Goal: Information Seeking & Learning: Find specific fact

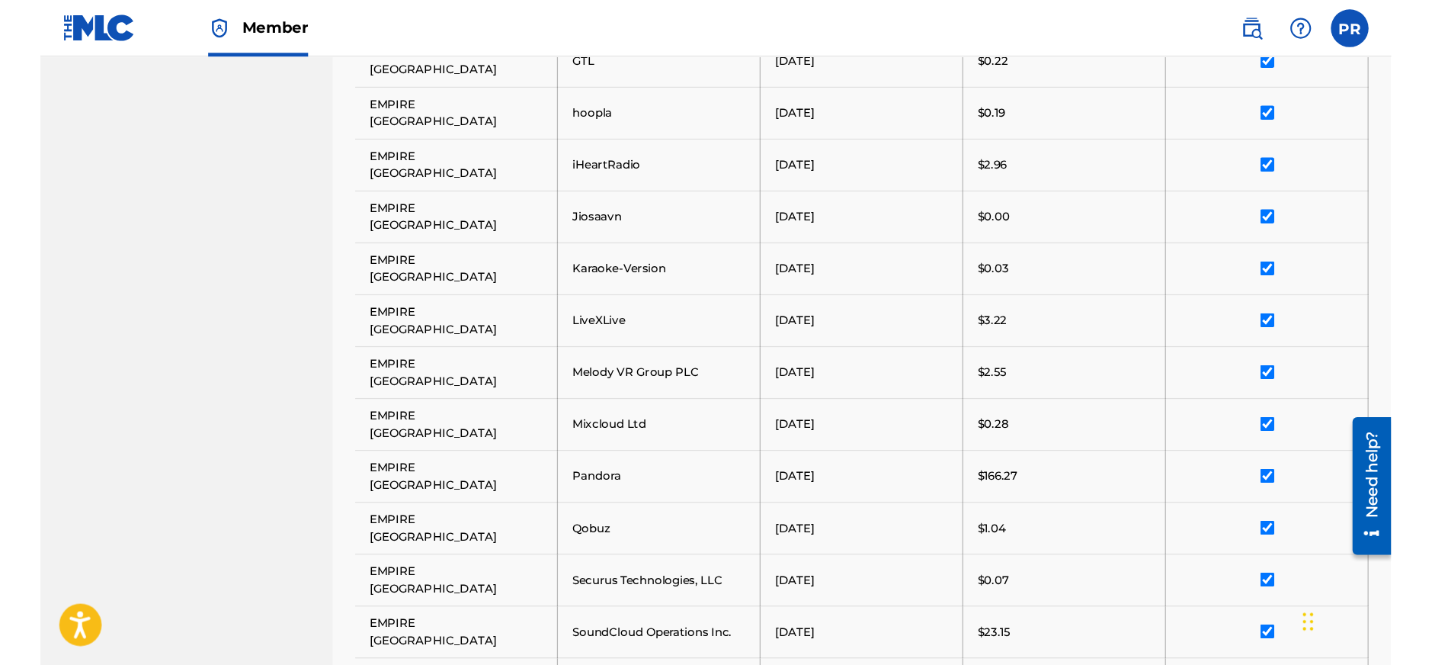
scroll to position [747, 0]
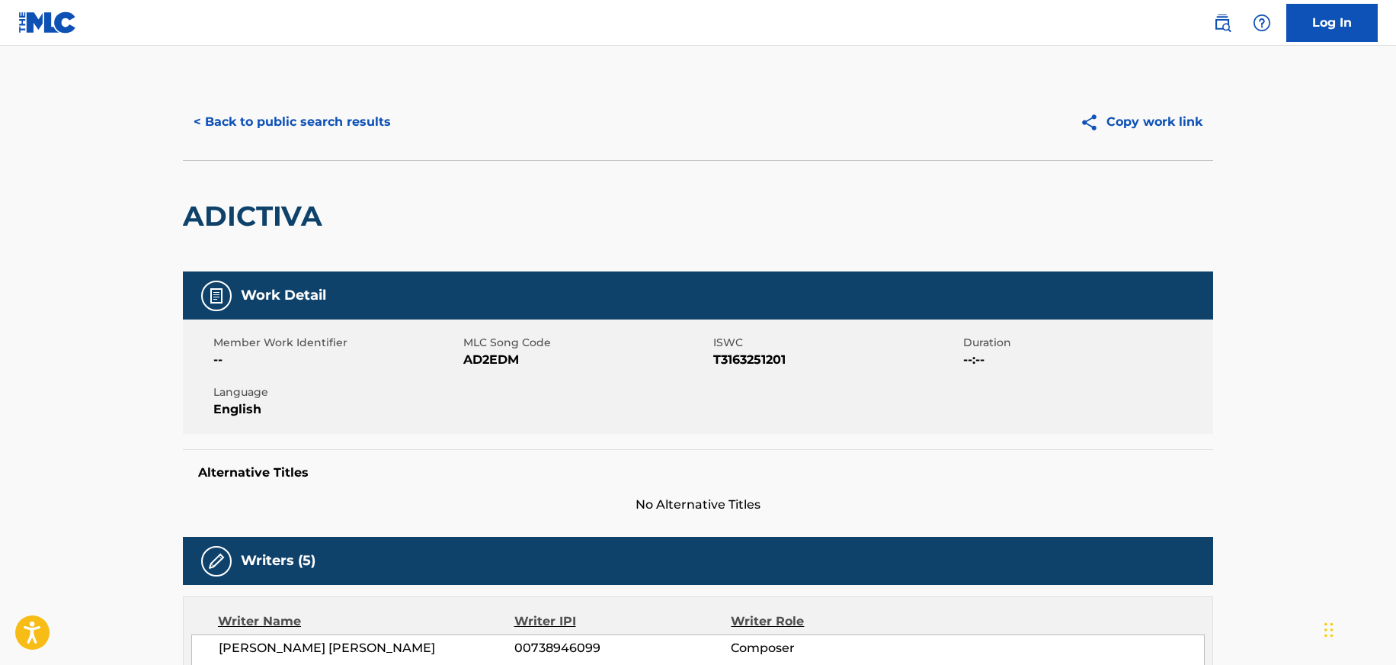
click at [256, 128] on button "< Back to public search results" at bounding box center [292, 122] width 219 height 38
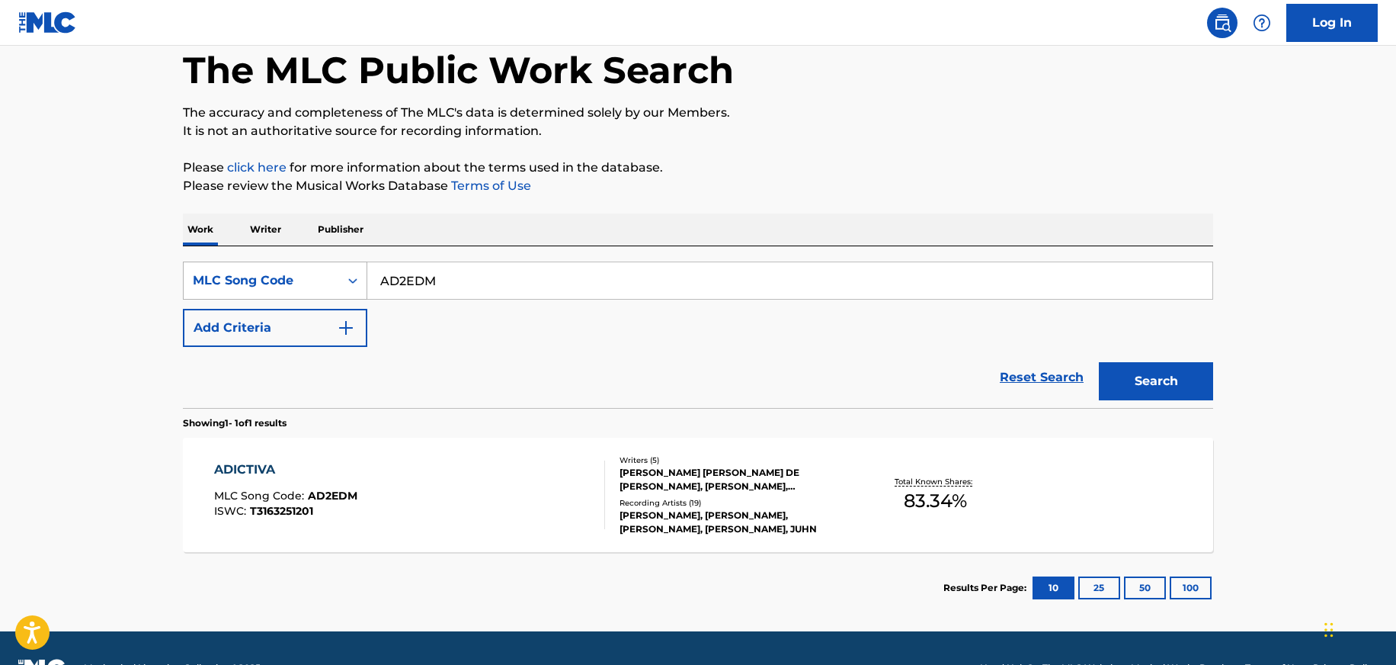
drag, startPoint x: 389, startPoint y: 287, endPoint x: 346, endPoint y: 287, distance: 43.4
click at [346, 287] on div "SearchWithCriteria990d0c9b-c7f8-44d6-b9cd-b769428027d1 MLC Song Code AD2EDM" at bounding box center [698, 280] width 1031 height 38
paste input "BD9V7Q"
type input "BD9V7Q"
click at [1099, 362] on button "Search" at bounding box center [1156, 381] width 114 height 38
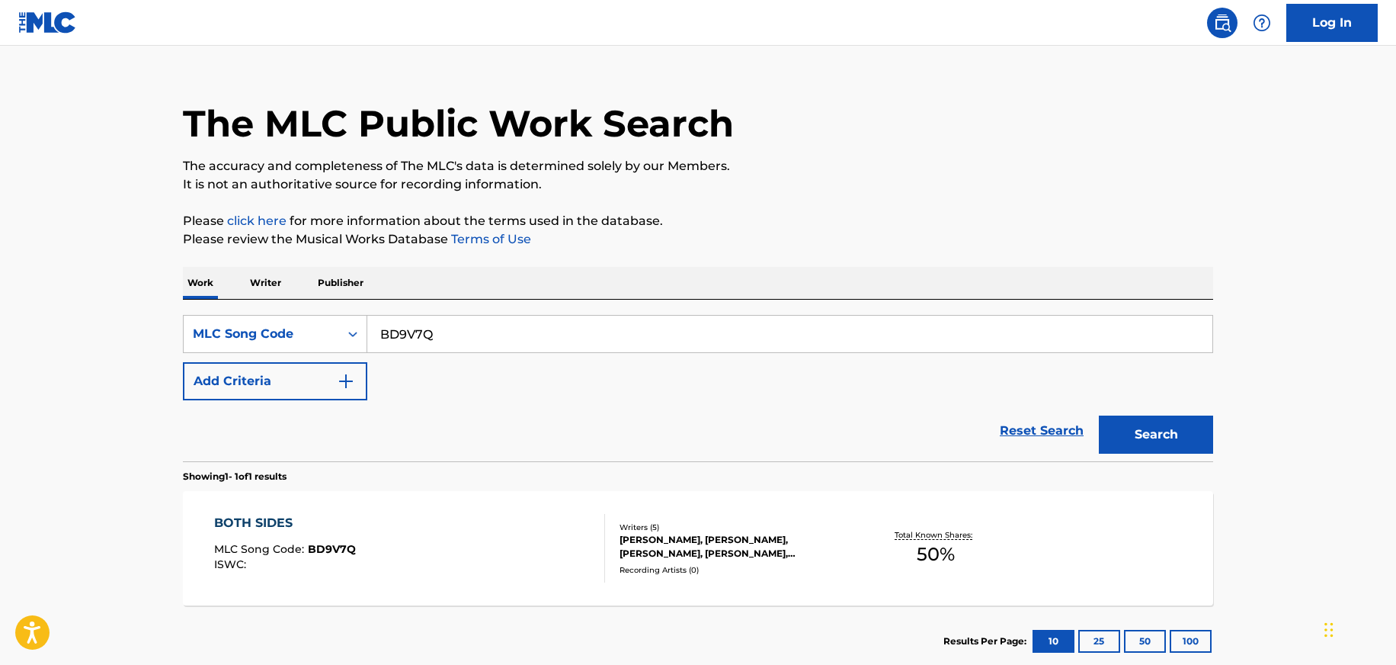
scroll to position [25, 0]
click at [803, 524] on div "Writers ( 5 )" at bounding box center [735, 526] width 230 height 11
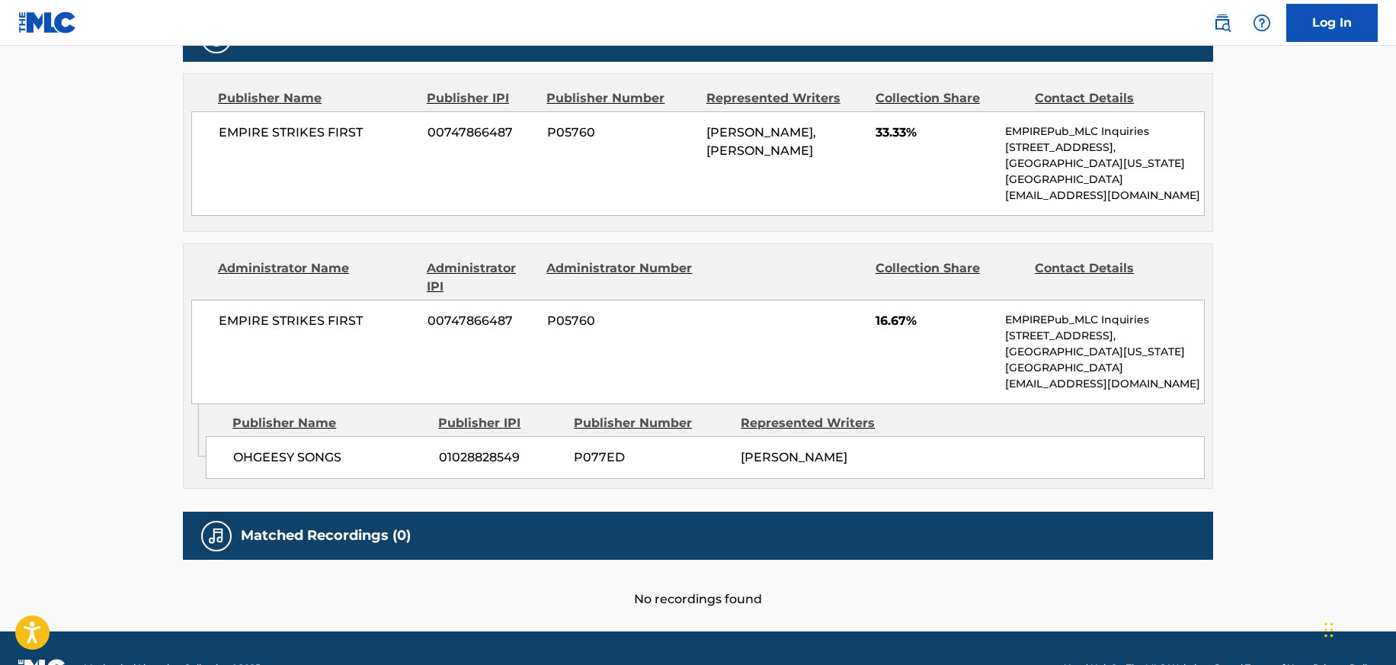
scroll to position [778, 0]
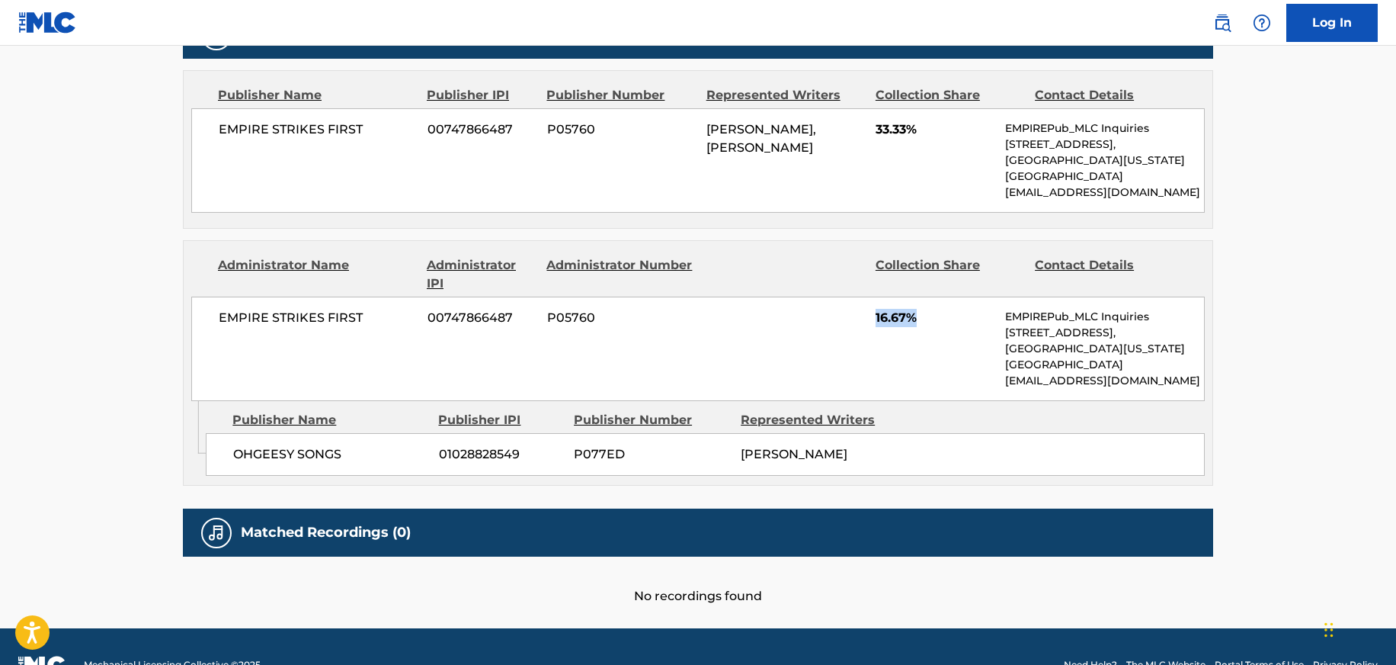
drag, startPoint x: 839, startPoint y: 324, endPoint x: 967, endPoint y: 319, distance: 128.2
click at [965, 318] on div "EMPIRE STRIKES FIRST 00747866487 P05760 16.67% EMPIREPub_MLC Inquiries [STREET_…" at bounding box center [698, 349] width 1014 height 104
click at [967, 322] on span "16.67%" at bounding box center [935, 318] width 118 height 18
drag, startPoint x: 967, startPoint y: 322, endPoint x: 773, endPoint y: 319, distance: 194.4
click at [774, 319] on div "EMPIRE STRIKES FIRST 00747866487 P05760 16.67% EMPIREPub_MLC Inquiries [STREET_…" at bounding box center [698, 349] width 1014 height 104
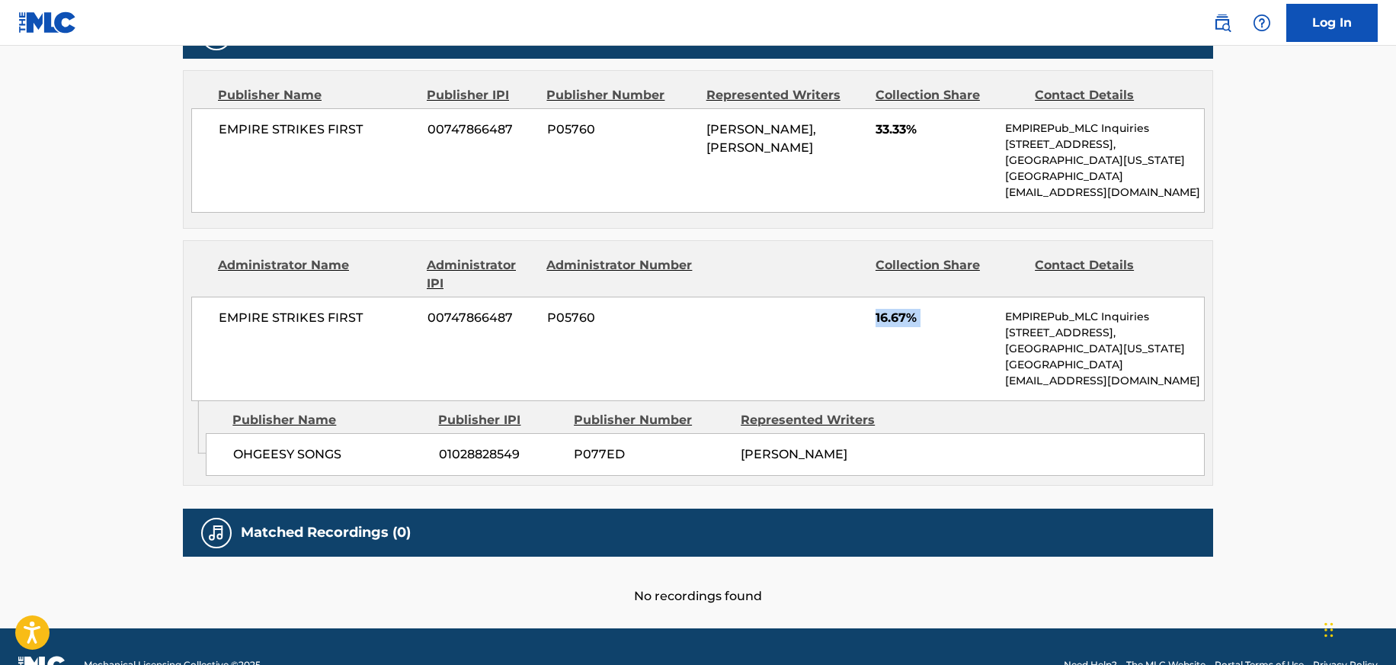
scroll to position [0, 0]
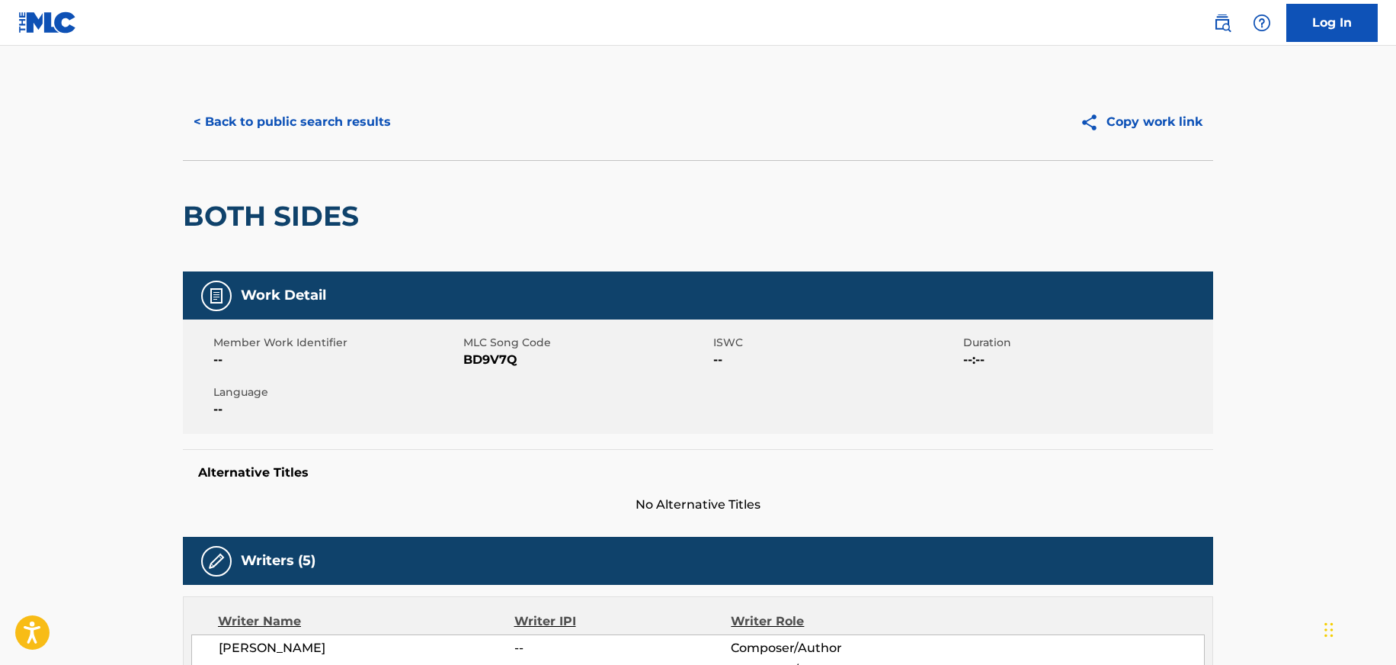
click at [253, 120] on button "< Back to public search results" at bounding box center [292, 122] width 219 height 38
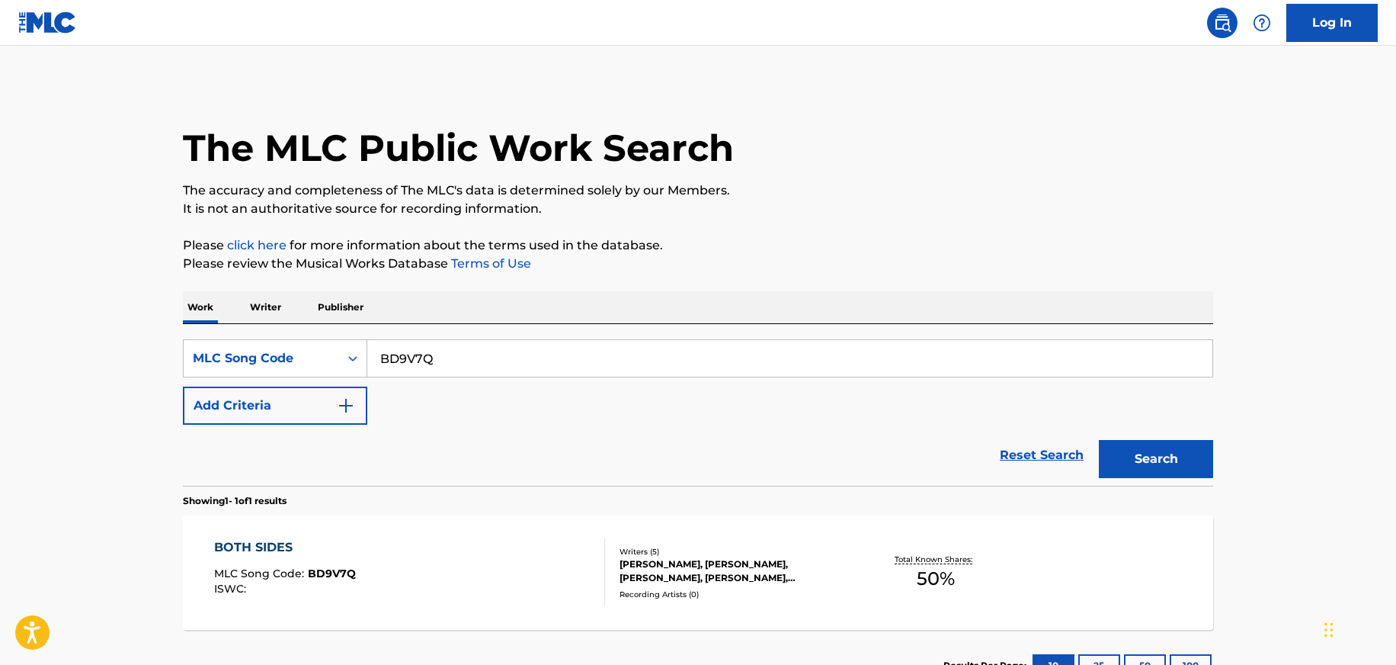
scroll to position [25, 0]
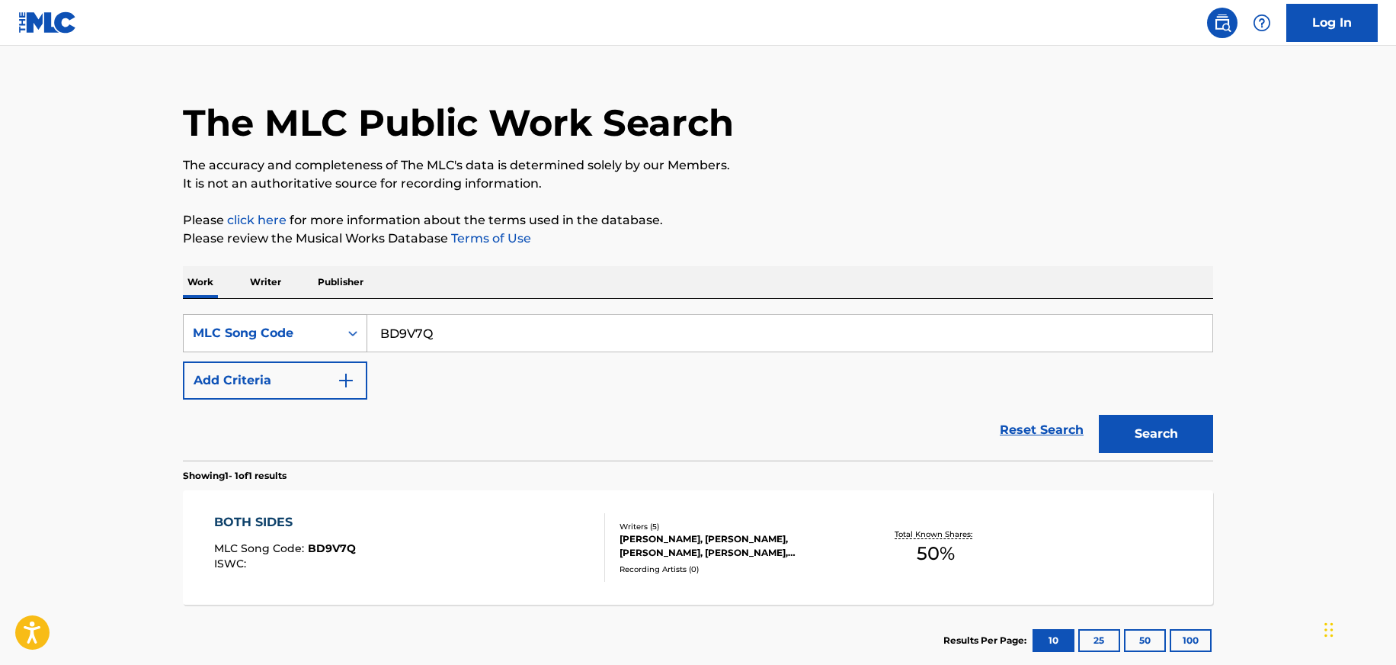
drag, startPoint x: 450, startPoint y: 339, endPoint x: 356, endPoint y: 324, distance: 95.0
click at [356, 324] on div "SearchWithCriteria990d0c9b-c7f8-44d6-b9cd-b769428027d1 MLC Song Code BD9V7Q" at bounding box center [698, 333] width 1031 height 38
paste input "FE5MUC"
click at [1099, 415] on button "Search" at bounding box center [1156, 434] width 114 height 38
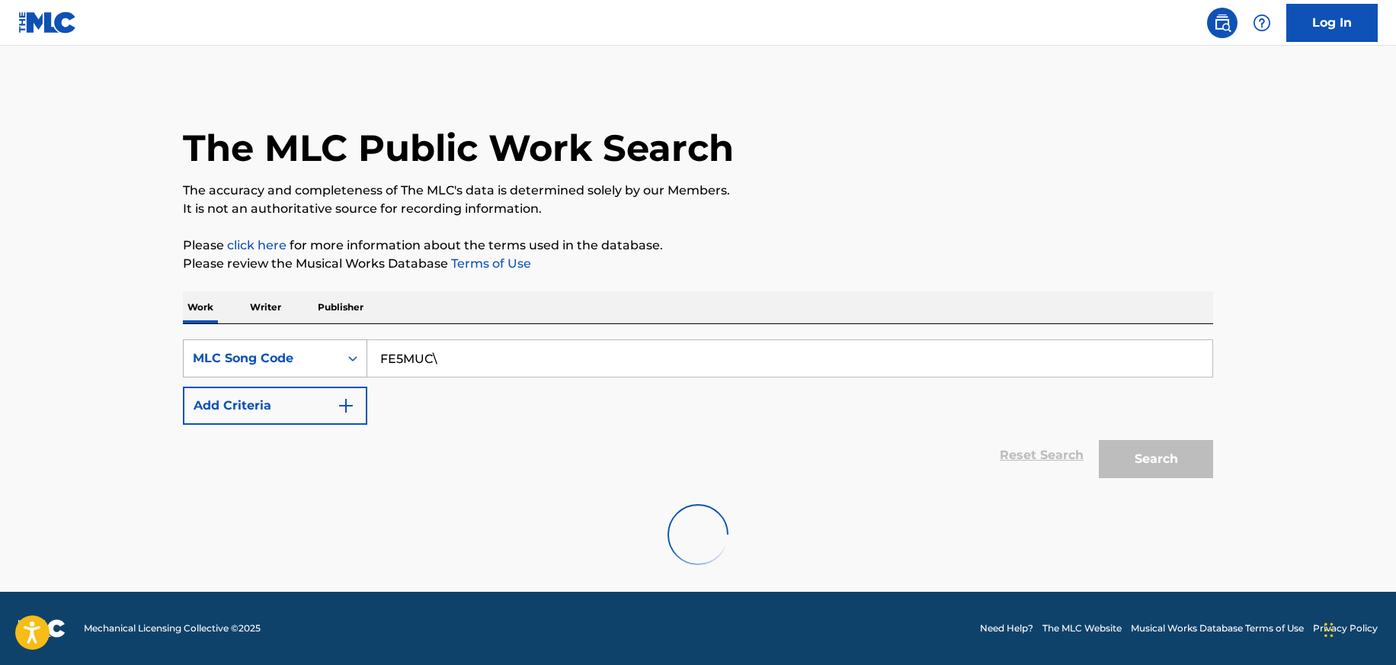
scroll to position [0, 0]
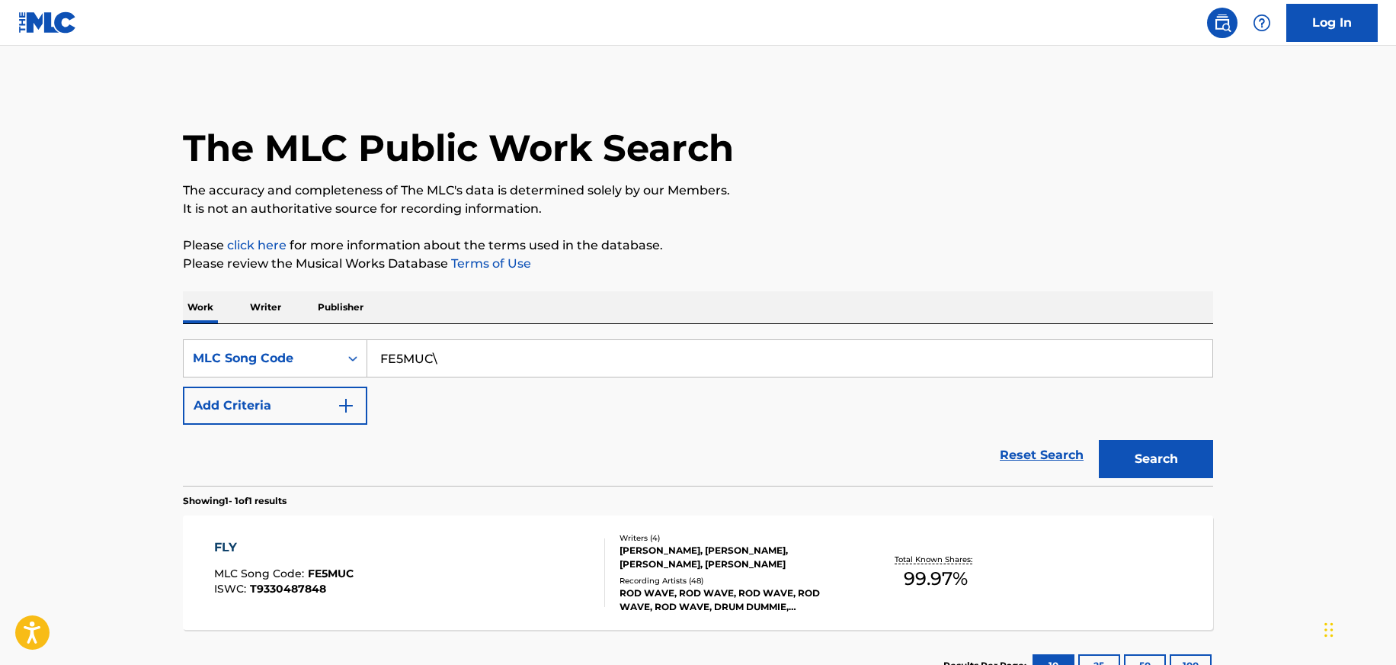
type input "FE5MUC\"
click at [478, 588] on div "FLY MLC Song Code : FE5MUC ISWC : T9330487848" at bounding box center [410, 572] width 392 height 69
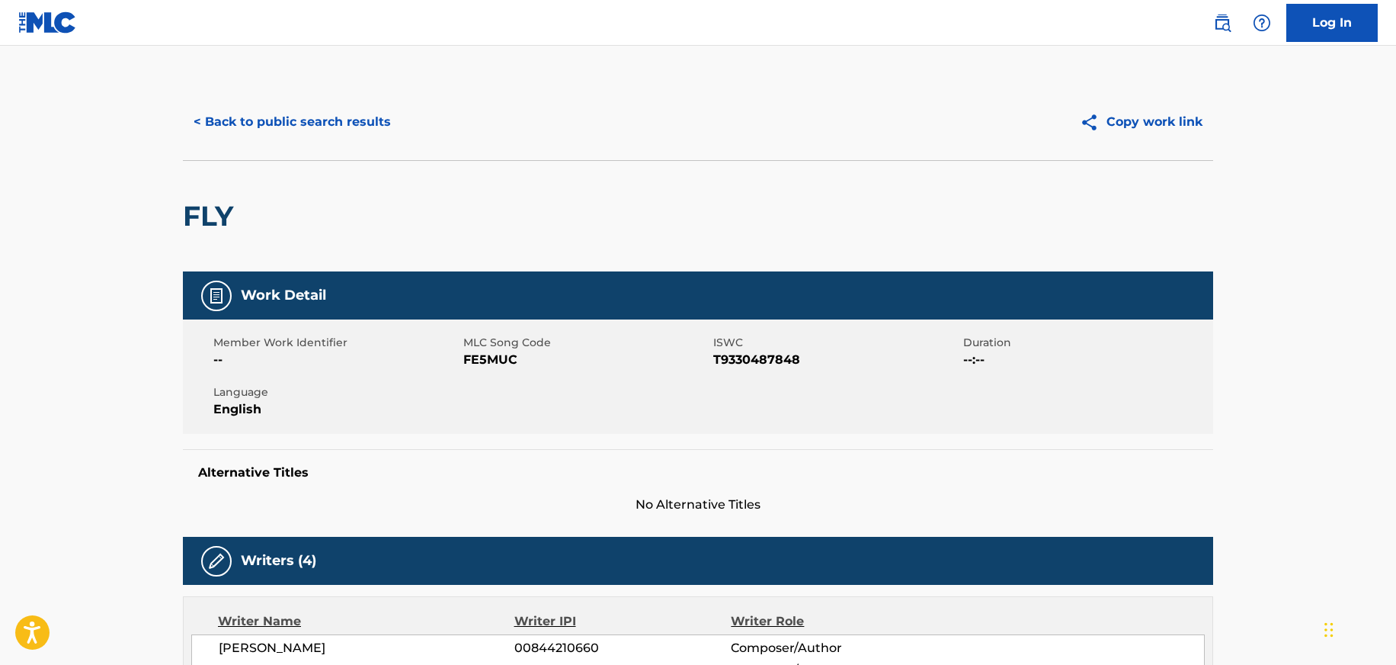
click at [305, 108] on button "< Back to public search results" at bounding box center [292, 122] width 219 height 38
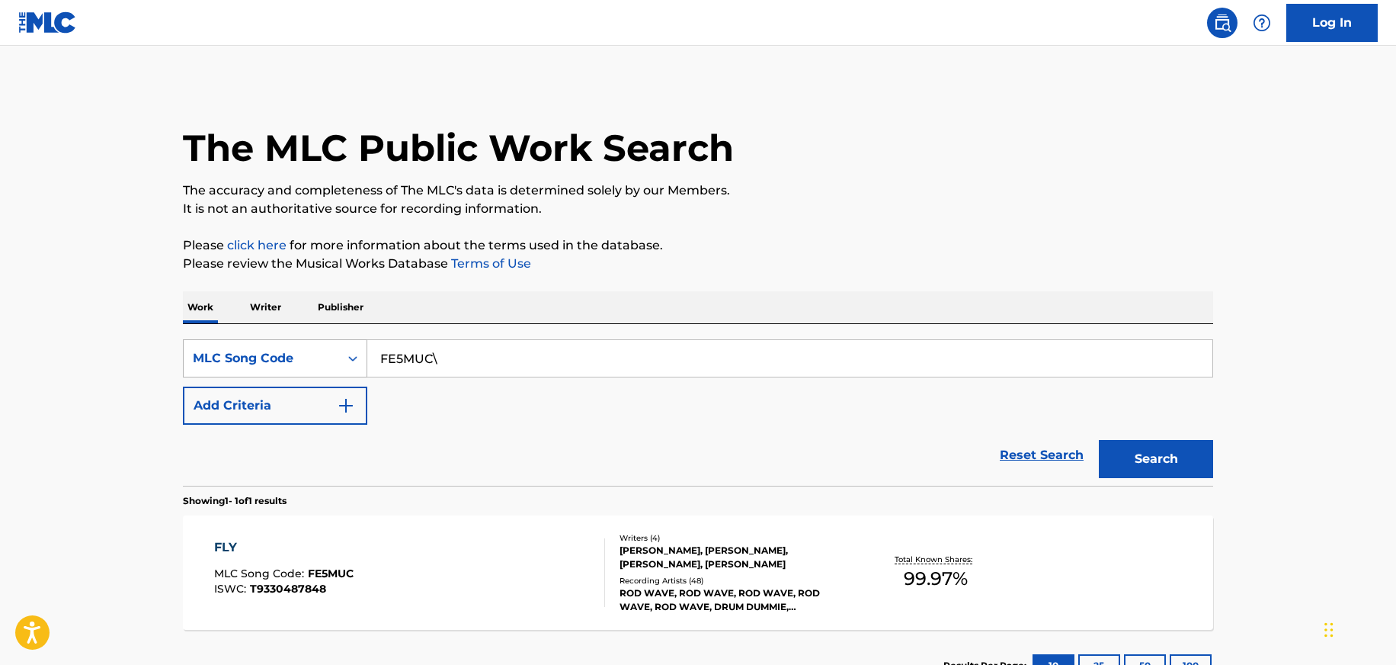
drag, startPoint x: 470, startPoint y: 369, endPoint x: 335, endPoint y: 361, distance: 135.2
click at [335, 361] on div "SearchWithCriteria990d0c9b-c7f8-44d6-b9cd-b769428027d1 MLC Song Code FE5MUC\" at bounding box center [698, 358] width 1031 height 38
paste input "CK7ABV"
type input "CK7ABV"
click at [1099, 440] on button "Search" at bounding box center [1156, 459] width 114 height 38
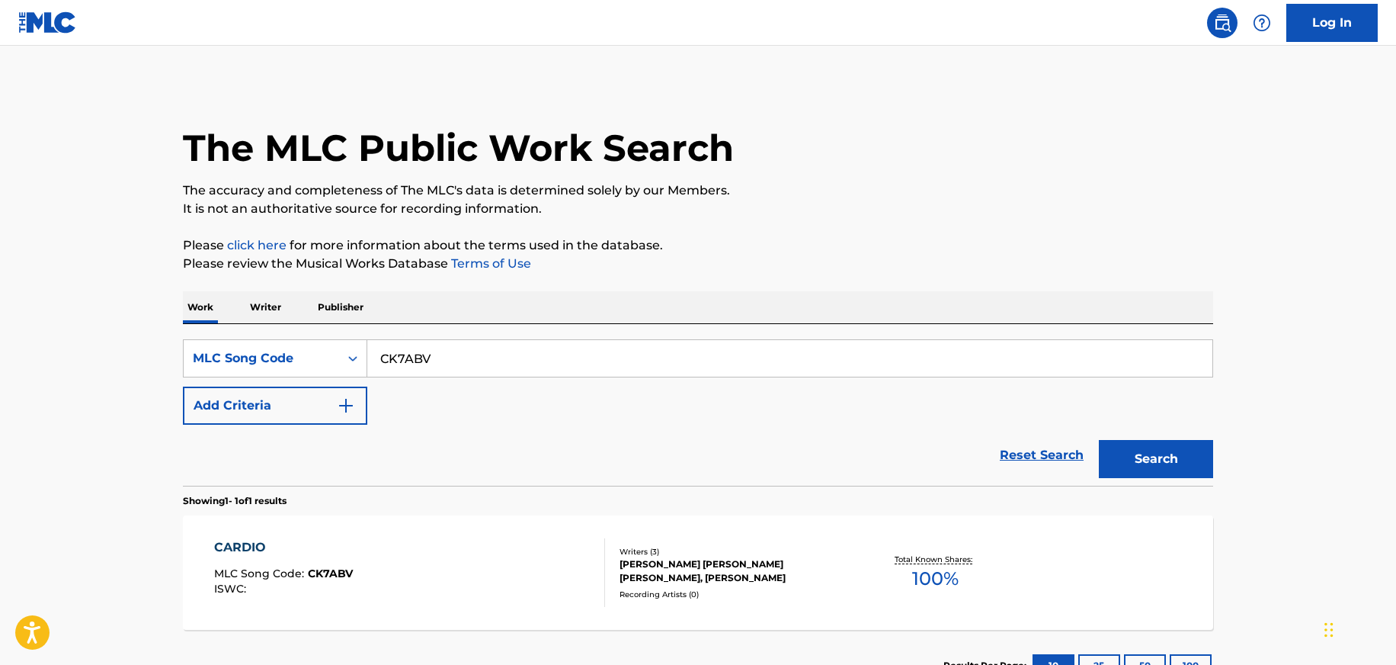
click at [429, 588] on div "CARDIO MLC Song Code : CK7ABV ISWC :" at bounding box center [410, 572] width 392 height 69
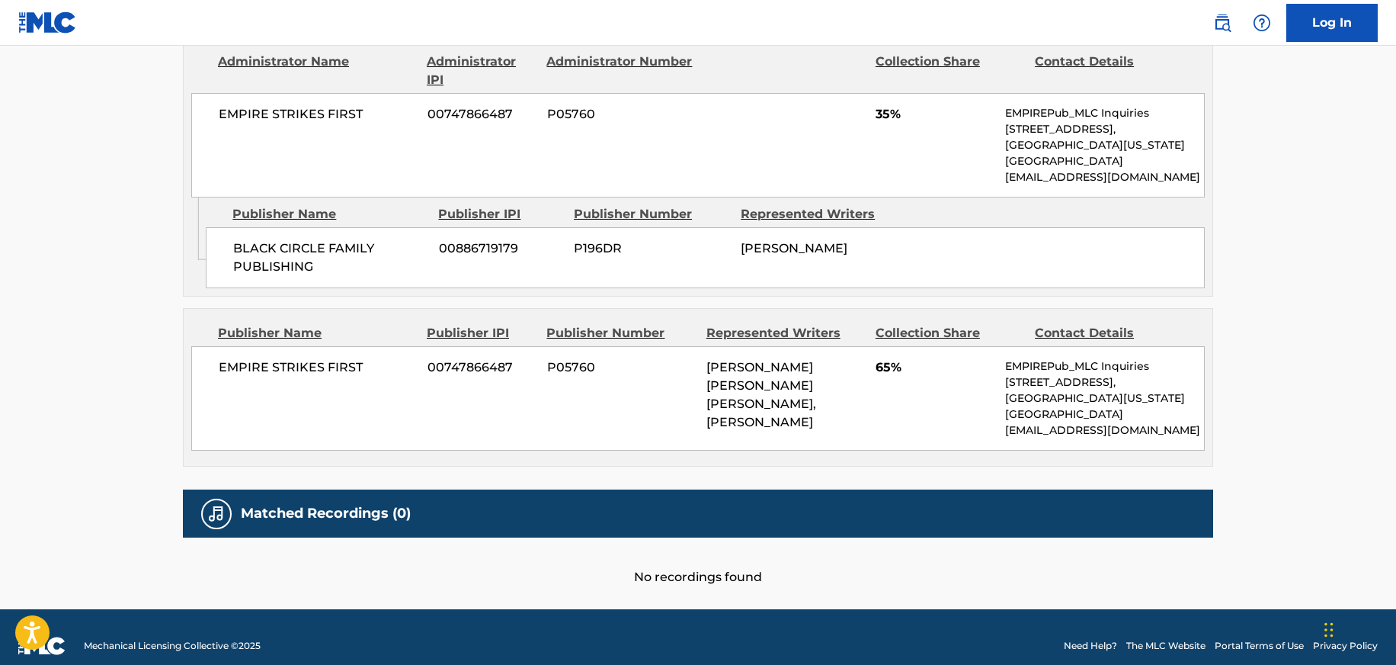
scroll to position [785, 0]
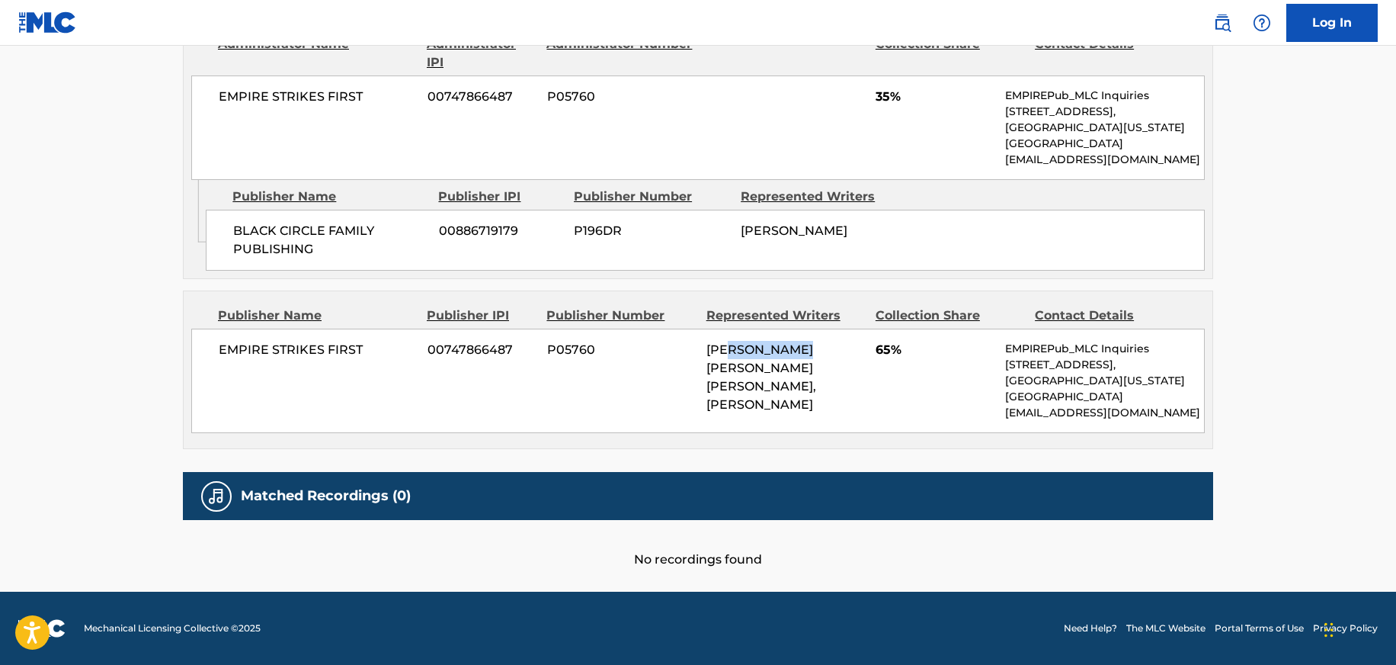
drag, startPoint x: 740, startPoint y: 355, endPoint x: 820, endPoint y: 355, distance: 80.0
click at [816, 355] on span "[PERSON_NAME] [PERSON_NAME] [PERSON_NAME], [PERSON_NAME]" at bounding box center [762, 376] width 110 height 69
drag, startPoint x: 806, startPoint y: 368, endPoint x: 832, endPoint y: 368, distance: 25.9
click at [816, 368] on span "[PERSON_NAME] [PERSON_NAME] [PERSON_NAME], [PERSON_NAME]" at bounding box center [762, 376] width 110 height 69
drag, startPoint x: 787, startPoint y: 382, endPoint x: 835, endPoint y: 382, distance: 48.0
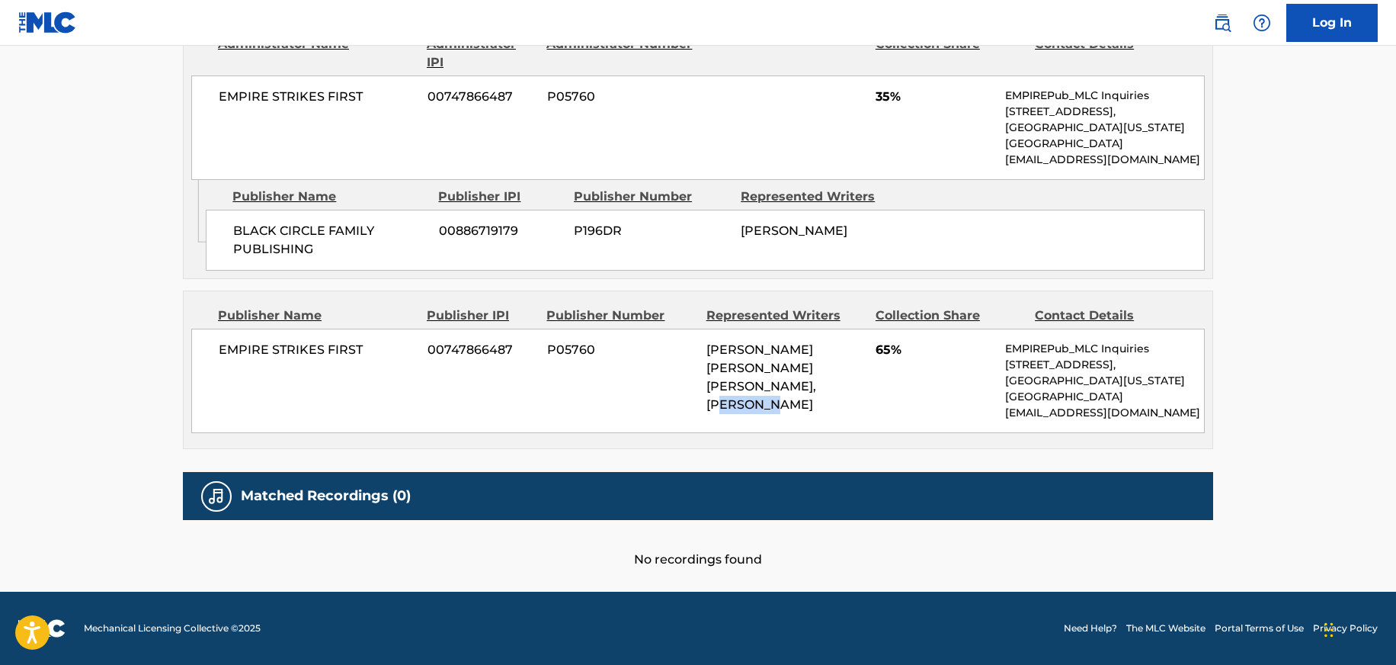
click at [816, 382] on span "[PERSON_NAME] [PERSON_NAME] [PERSON_NAME], [PERSON_NAME]" at bounding box center [762, 376] width 110 height 69
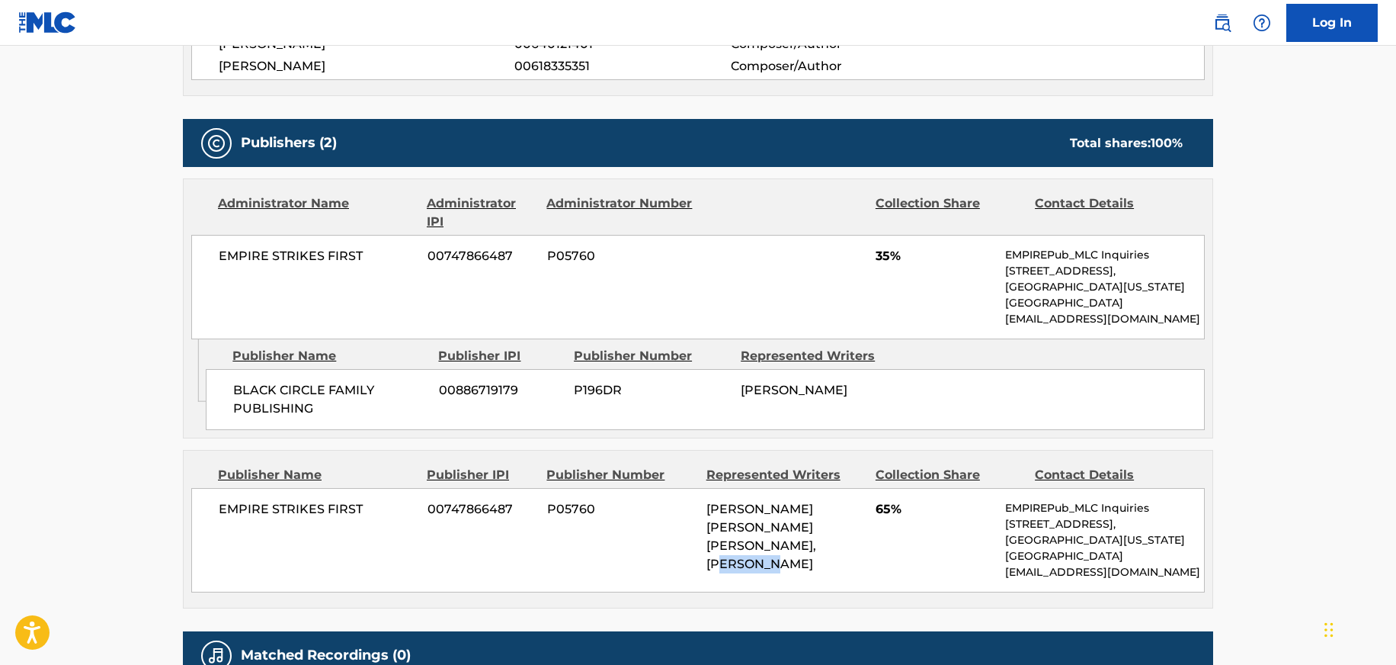
scroll to position [614, 0]
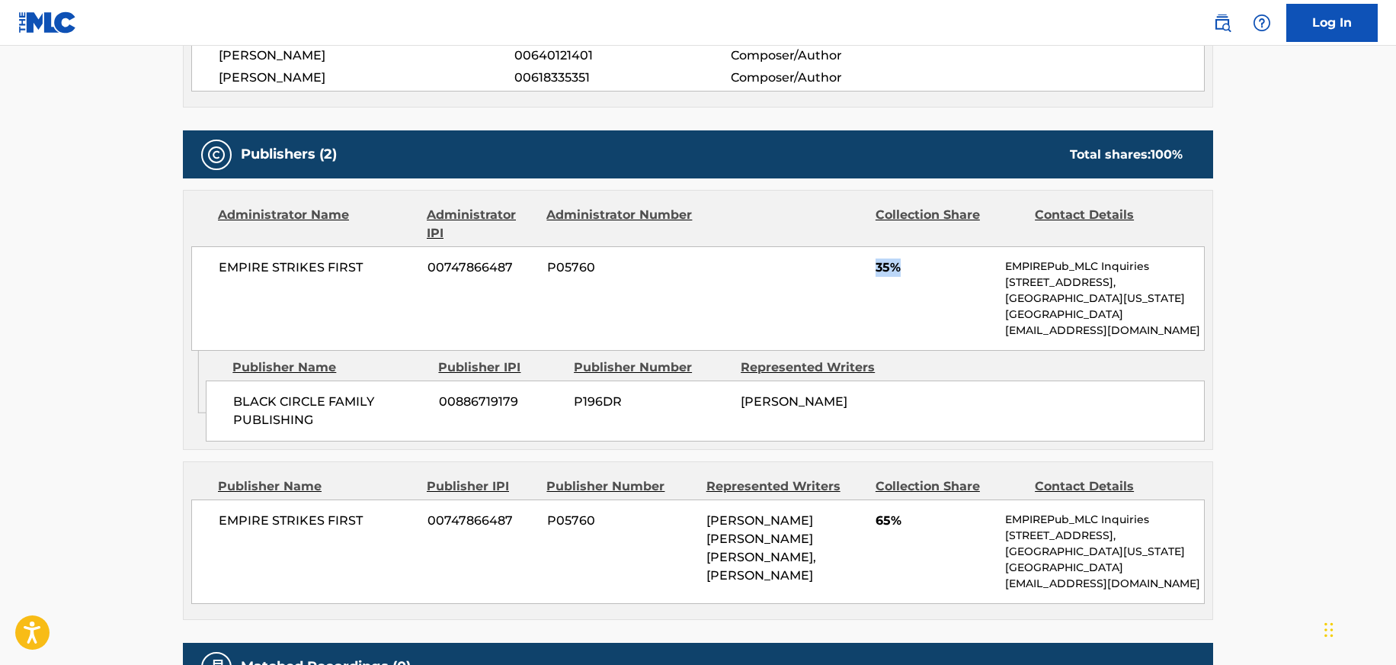
drag, startPoint x: 867, startPoint y: 266, endPoint x: 909, endPoint y: 266, distance: 41.2
click at [909, 266] on div "EMPIRE STRIKES FIRST 00747866487 P05760 35% EMPIREPub_MLC Inquiries [STREET_ADD…" at bounding box center [698, 298] width 1014 height 104
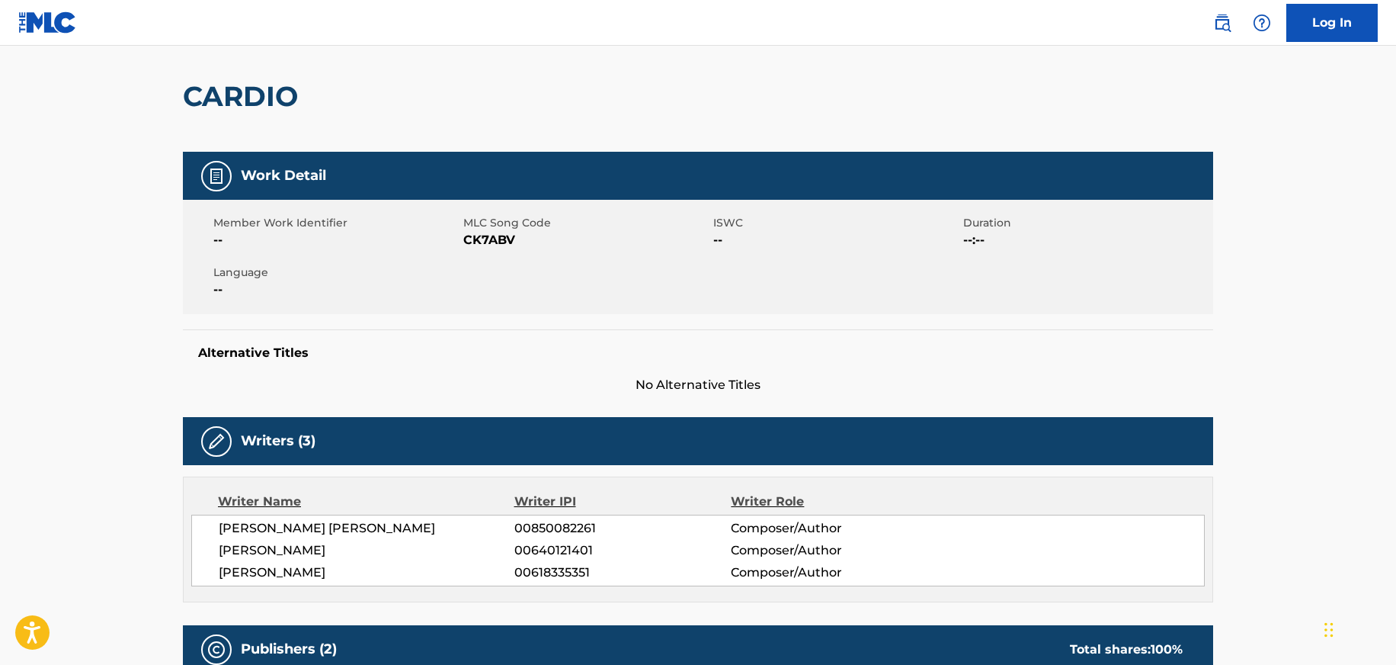
scroll to position [0, 0]
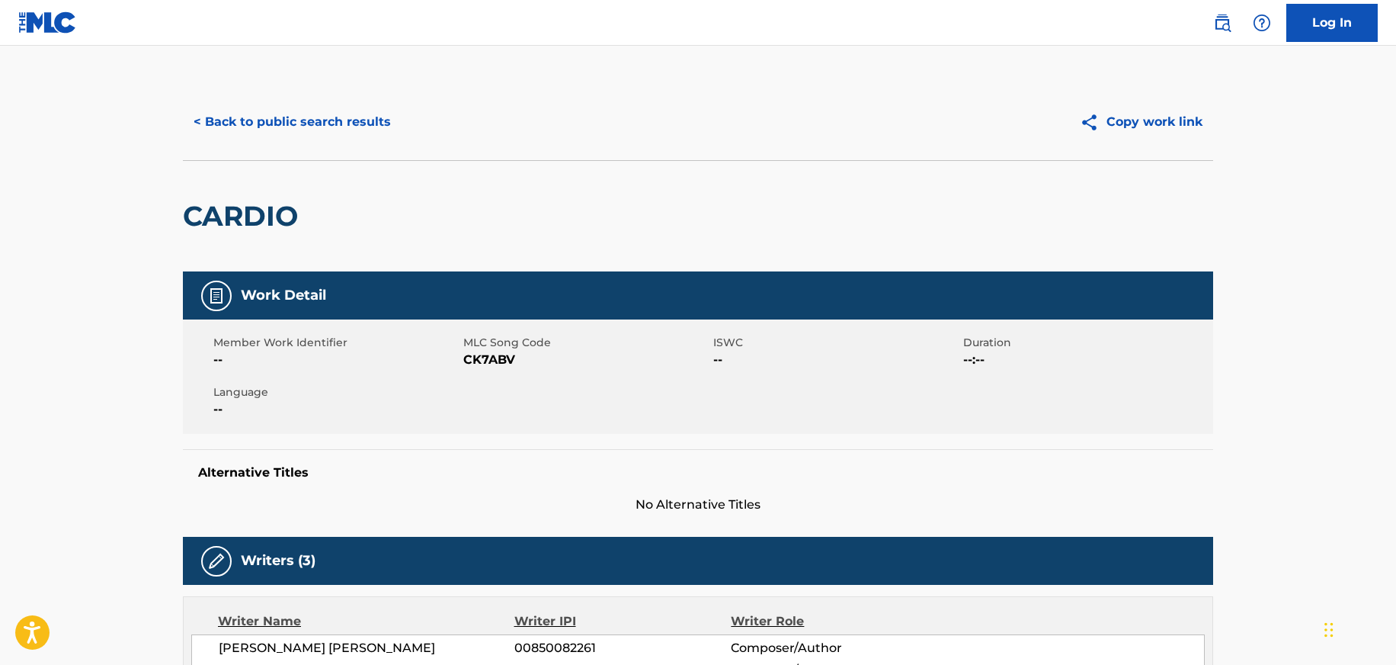
click at [261, 135] on button "< Back to public search results" at bounding box center [292, 122] width 219 height 38
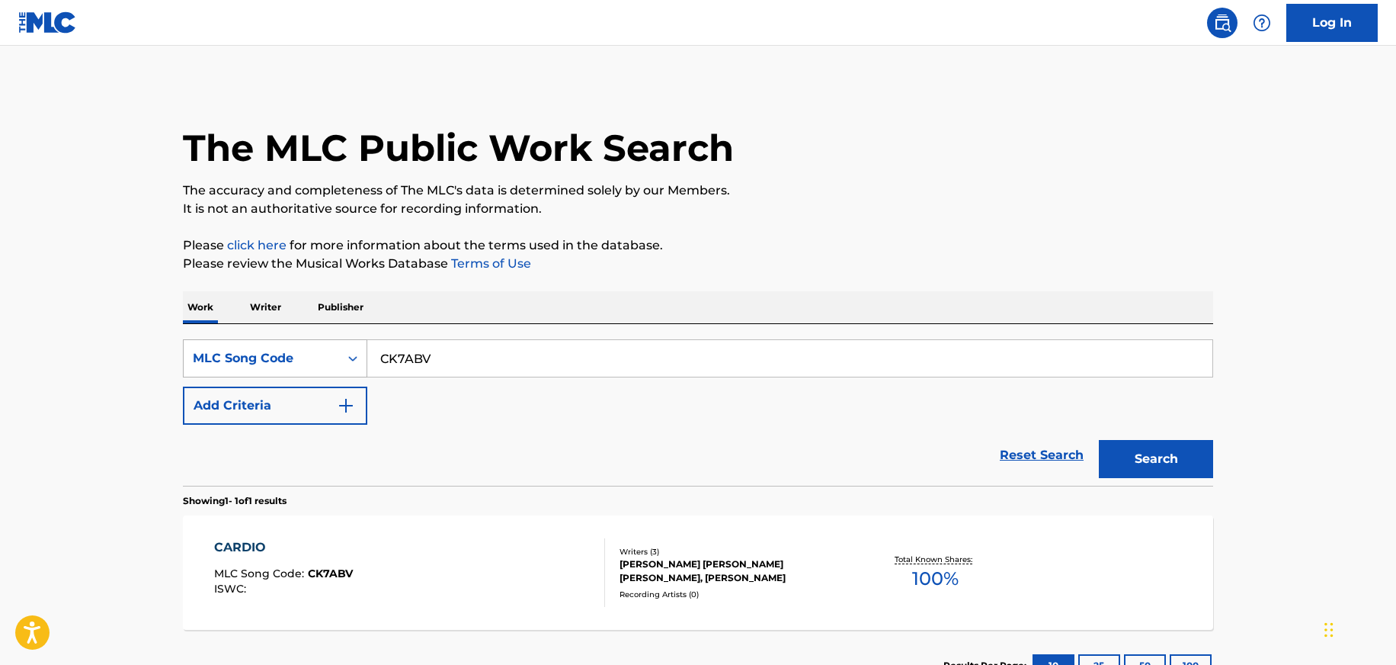
drag, startPoint x: 466, startPoint y: 357, endPoint x: 321, endPoint y: 355, distance: 145.6
click at [322, 355] on div "SearchWithCriteria990d0c9b-c7f8-44d6-b9cd-b769428027d1 MLC Song Code CK7ABV" at bounding box center [698, 358] width 1031 height 38
paste input "4A0GOS"
type input "4A0GOS"
click at [1099, 440] on button "Search" at bounding box center [1156, 459] width 114 height 38
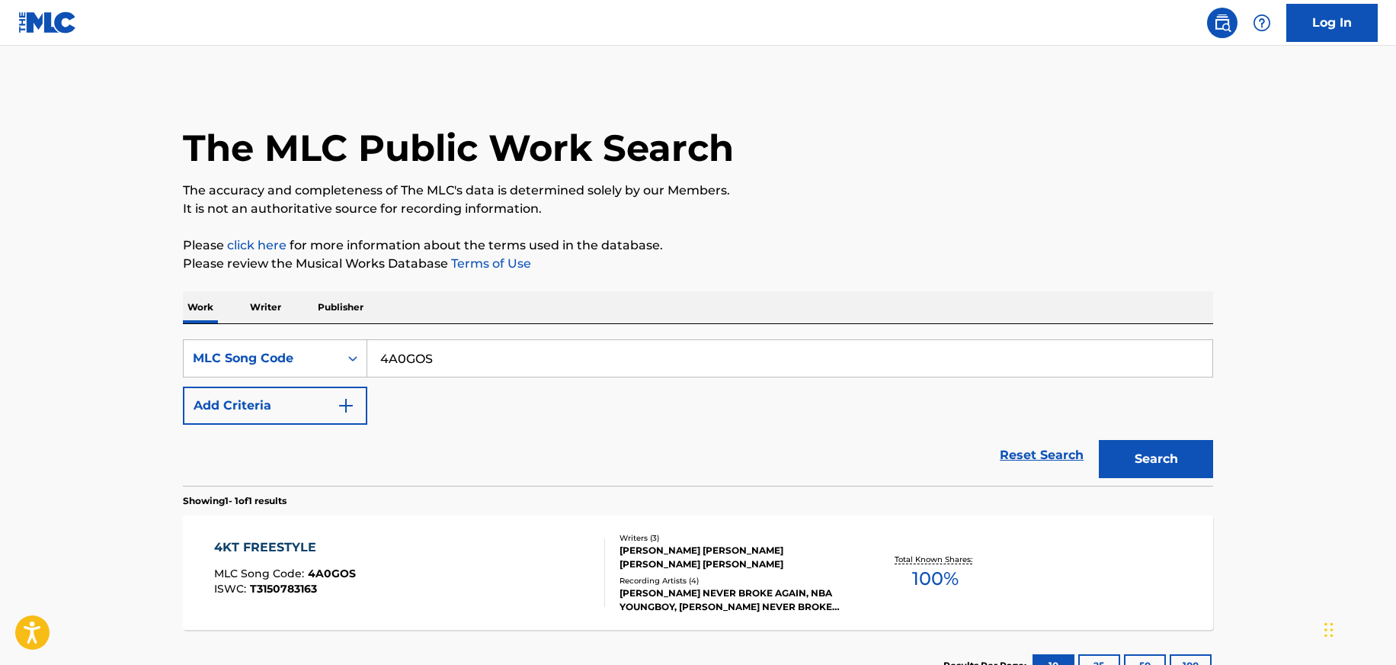
click at [360, 567] on div "4KT FREESTYLE MLC Song Code : 4A0GOS ISWC : T3150783163" at bounding box center [410, 572] width 392 height 69
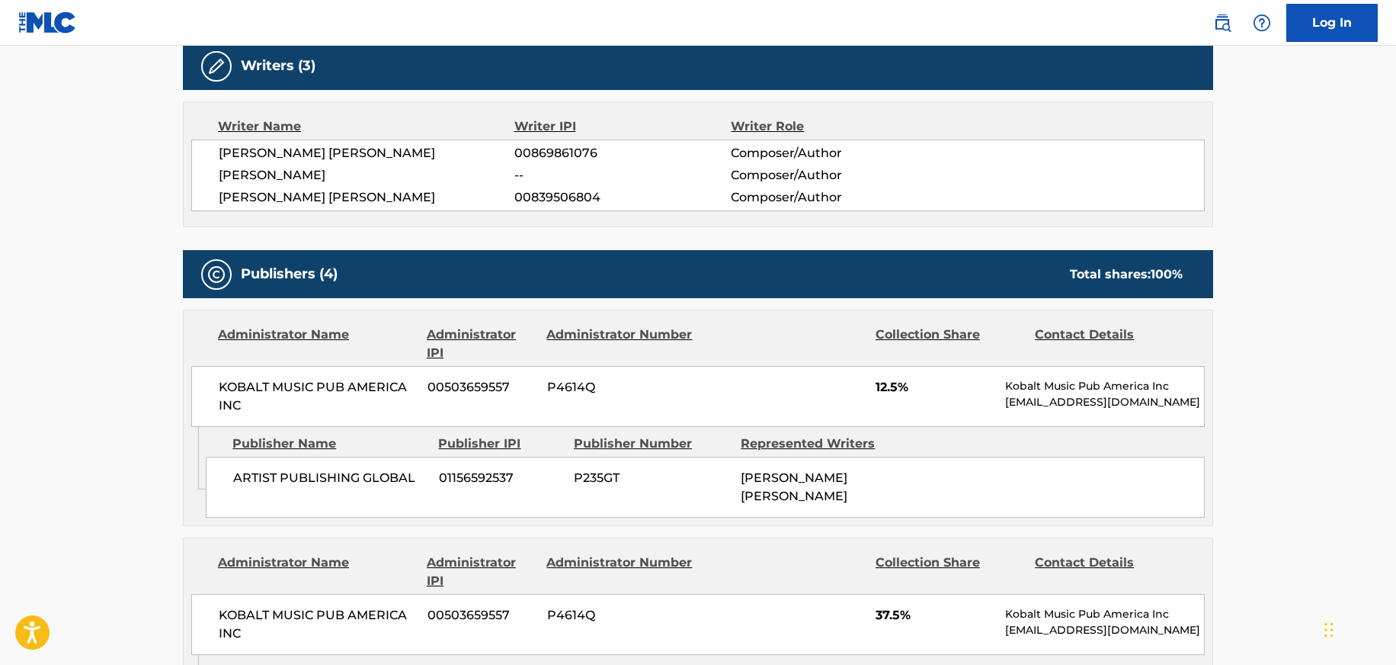
scroll to position [75, 0]
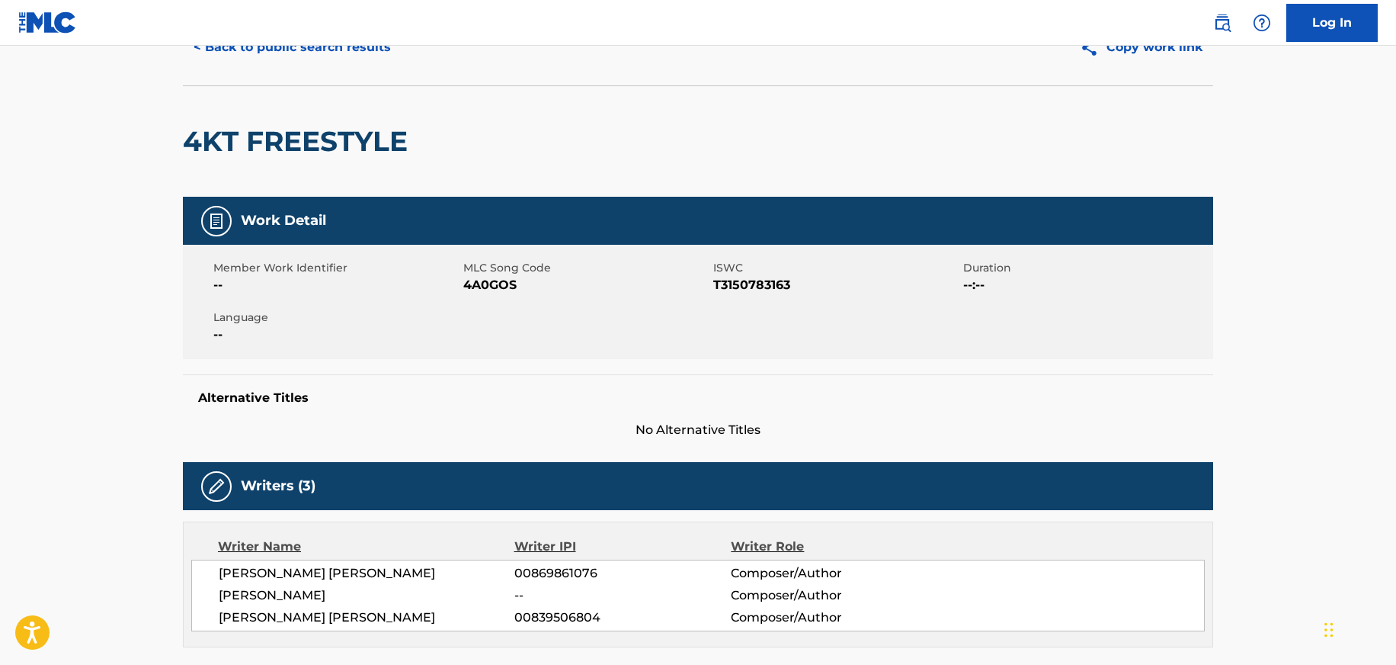
click at [254, 55] on button "< Back to public search results" at bounding box center [292, 47] width 219 height 38
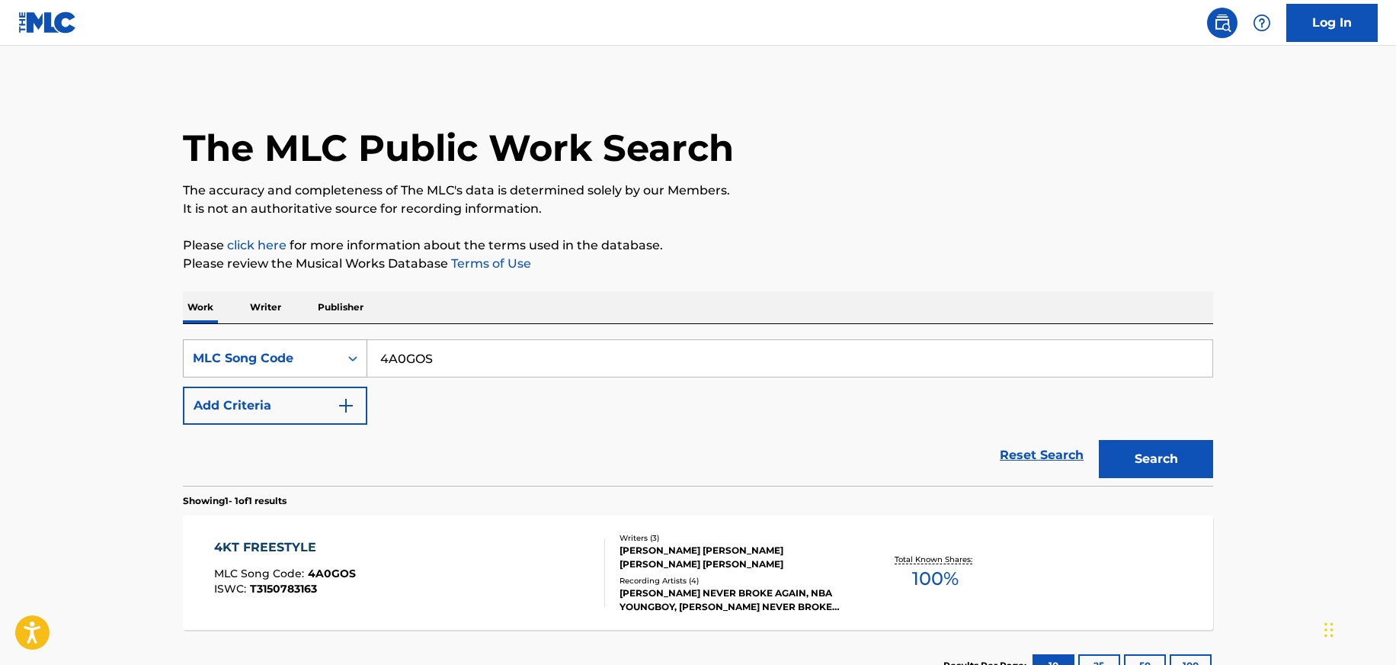
drag, startPoint x: 409, startPoint y: 361, endPoint x: 259, endPoint y: 350, distance: 149.8
click at [260, 353] on div "SearchWithCriteria990d0c9b-c7f8-44d6-b9cd-b769428027d1 MLC Song Code 4A0GOS" at bounding box center [698, 358] width 1031 height 38
paste input "AX3WQ"
type input "AX3WQS"
click at [1099, 440] on button "Search" at bounding box center [1156, 459] width 114 height 38
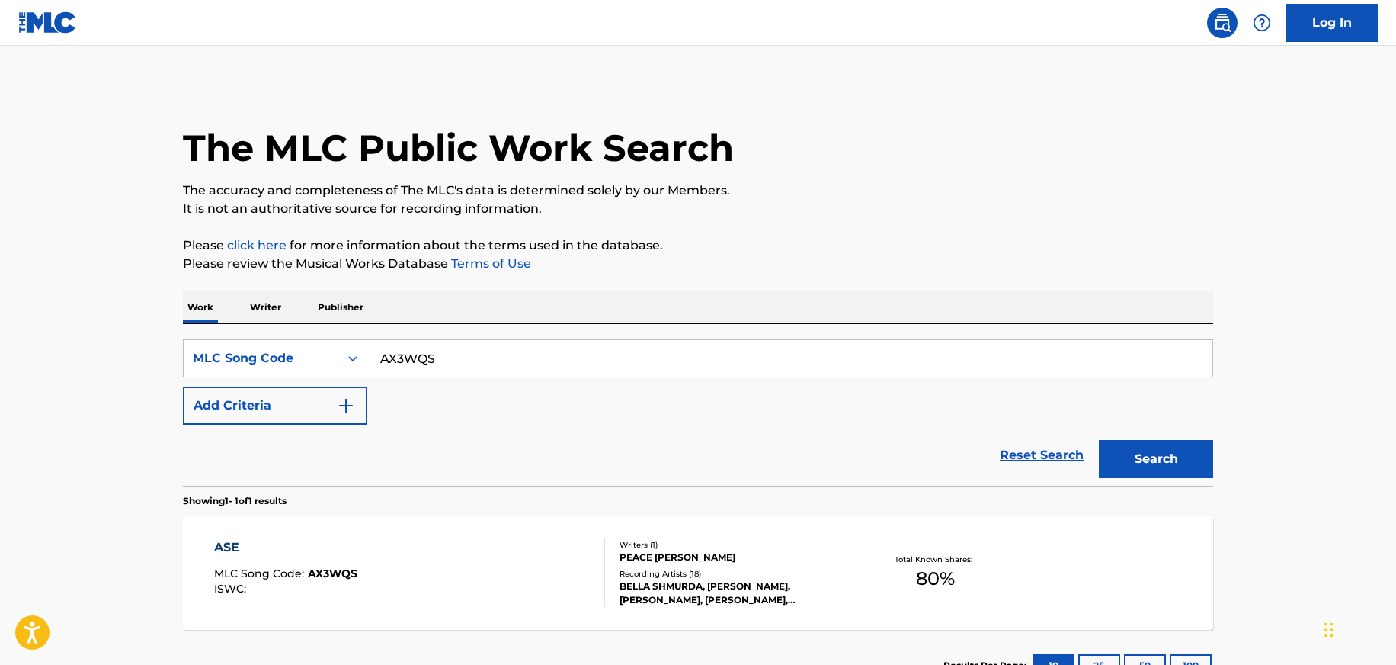
scroll to position [51, 0]
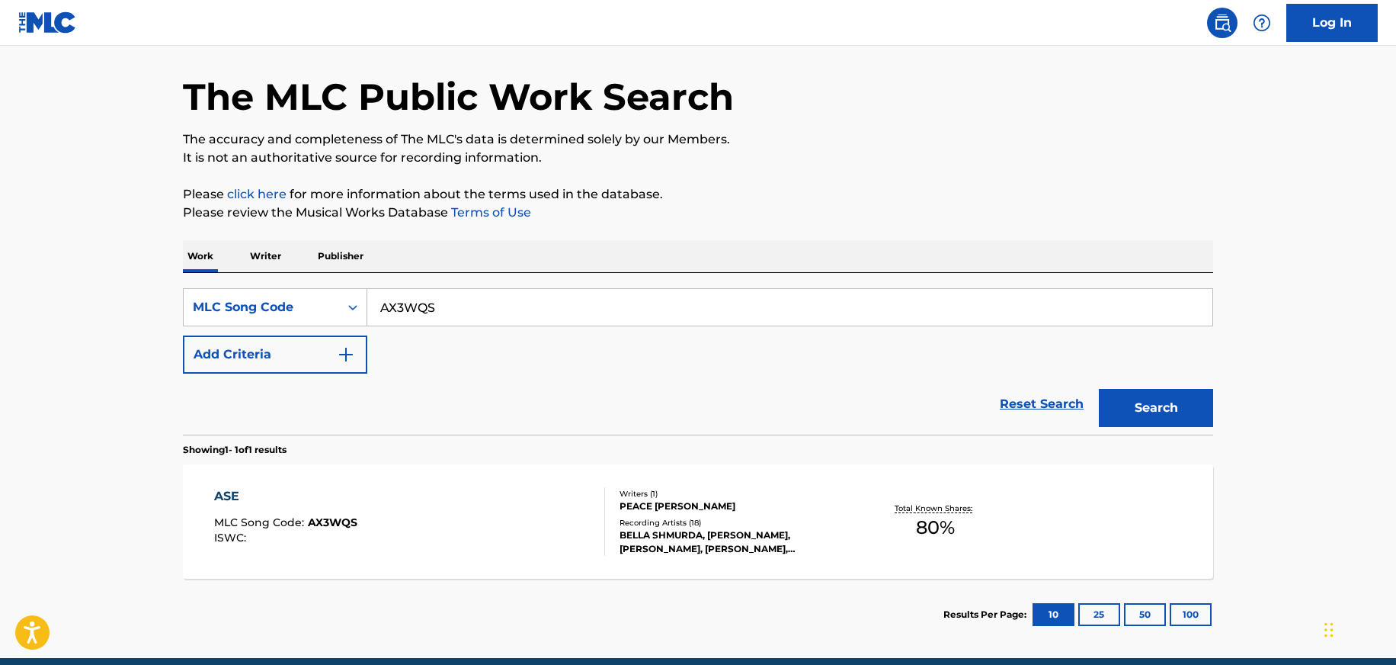
click at [434, 505] on div "ASE MLC Song Code : AX3WQS ISWC :" at bounding box center [410, 521] width 392 height 69
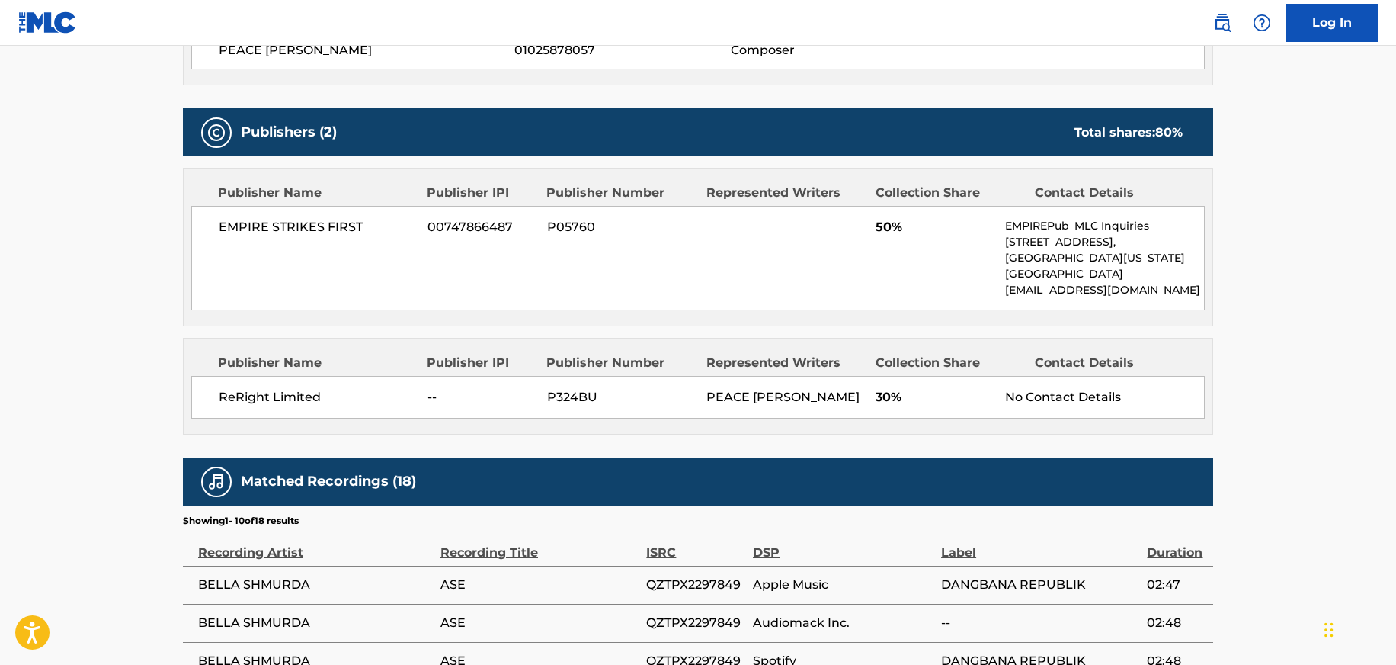
scroll to position [622, 0]
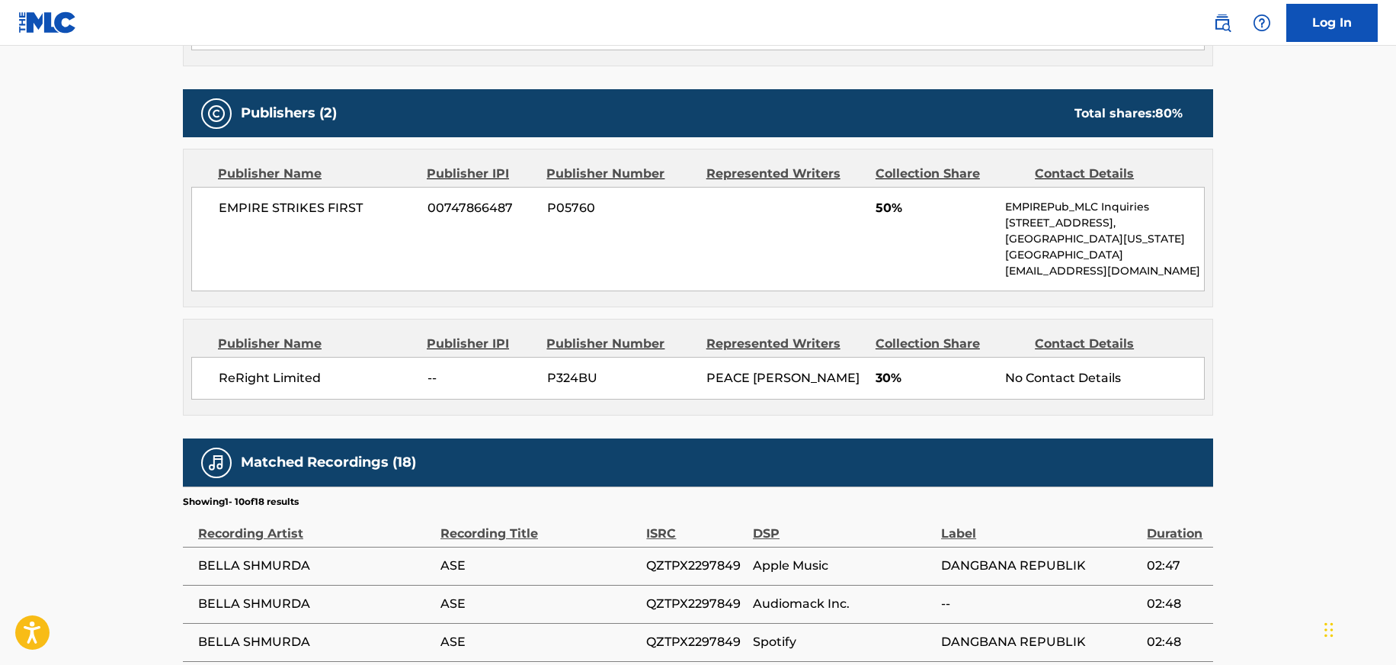
drag, startPoint x: 652, startPoint y: 206, endPoint x: 682, endPoint y: 206, distance: 29.7
click at [682, 206] on span "P05760" at bounding box center [621, 208] width 148 height 18
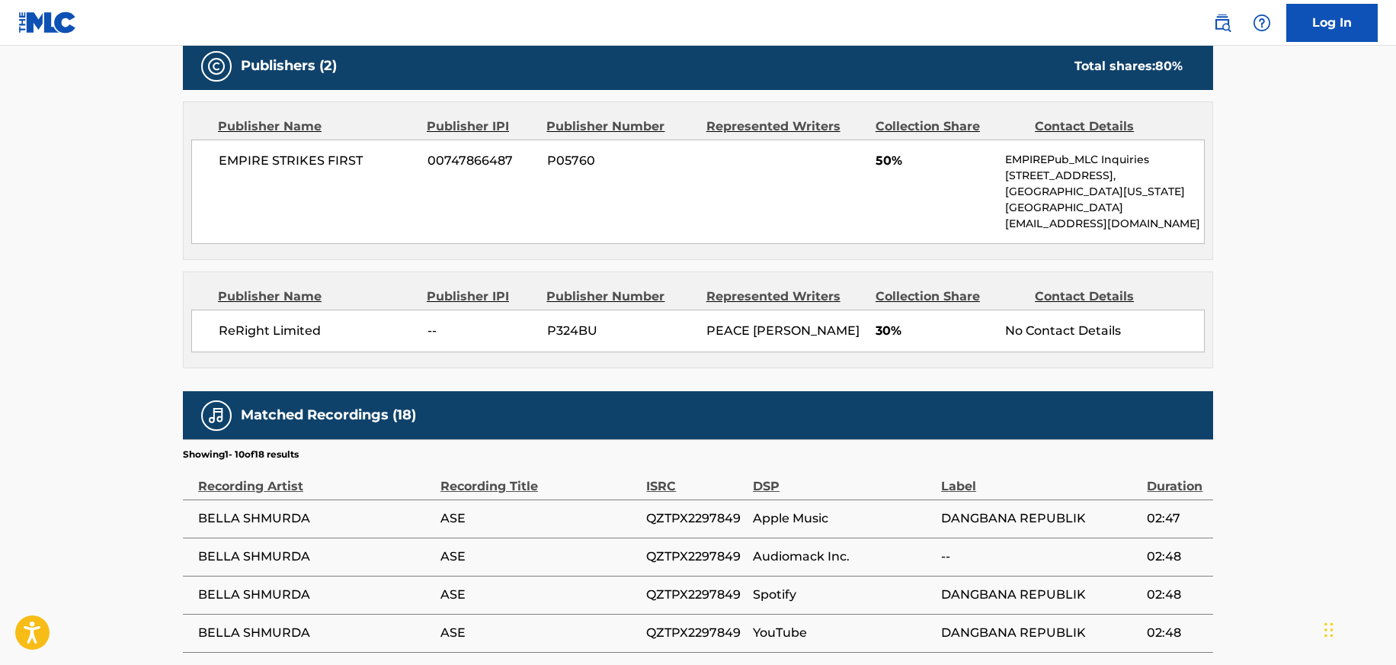
scroll to position [673, 0]
